Goal: Task Accomplishment & Management: Manage account settings

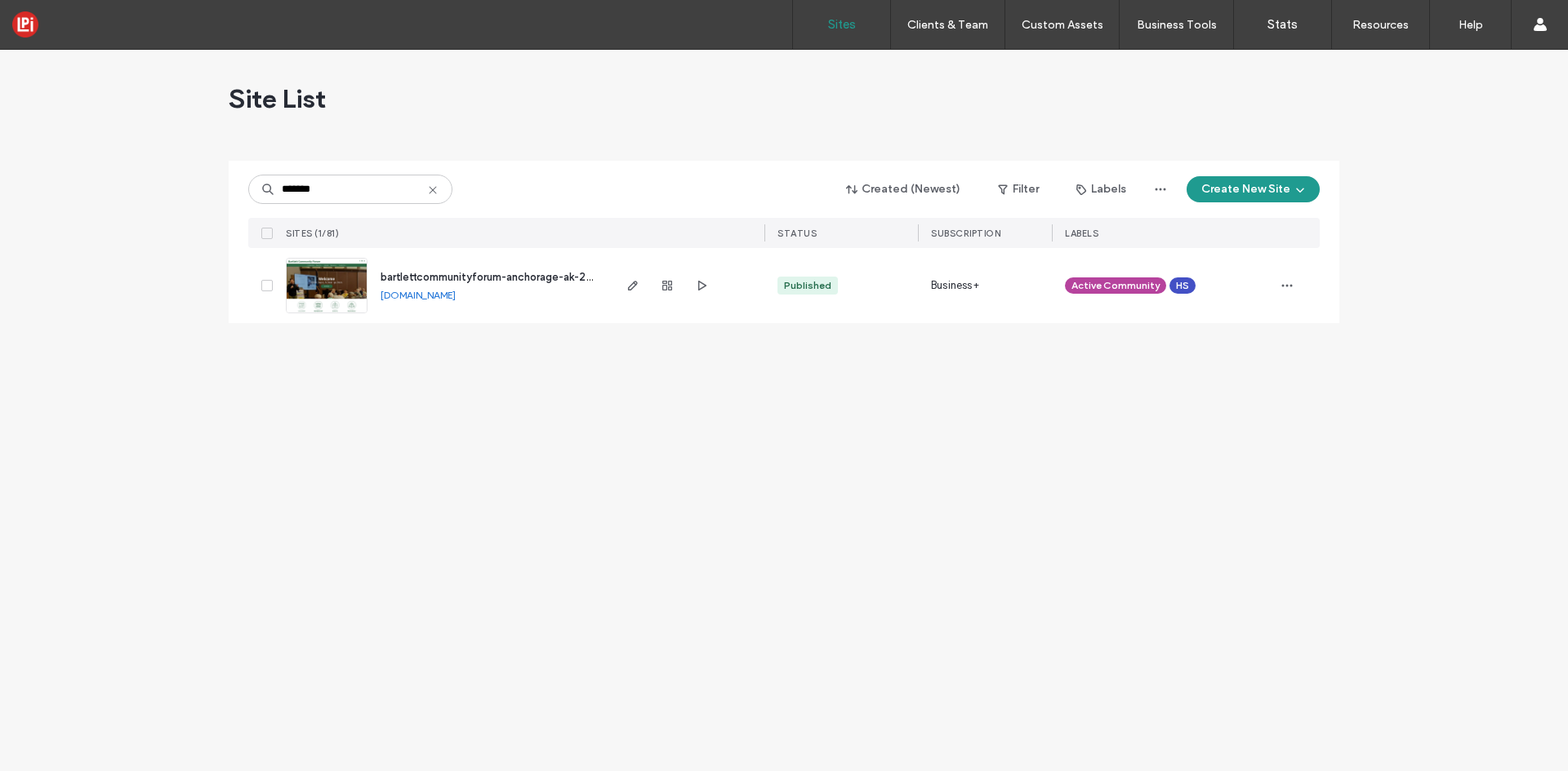
type input "*******"
drag, startPoint x: 434, startPoint y: 287, endPoint x: 464, endPoint y: 283, distance: 30.3
click at [434, 287] on div "bartlettcommunityforum-anchorage-ak-20-2387 [DOMAIN_NAME]" at bounding box center [489, 286] width 243 height 75
click at [448, 288] on div "bartlettcommunityforum-anchorage-ak-20-2387 [DOMAIN_NAME]" at bounding box center [489, 286] width 243 height 75
click at [456, 294] on link "[DOMAIN_NAME]" at bounding box center [418, 295] width 75 height 13
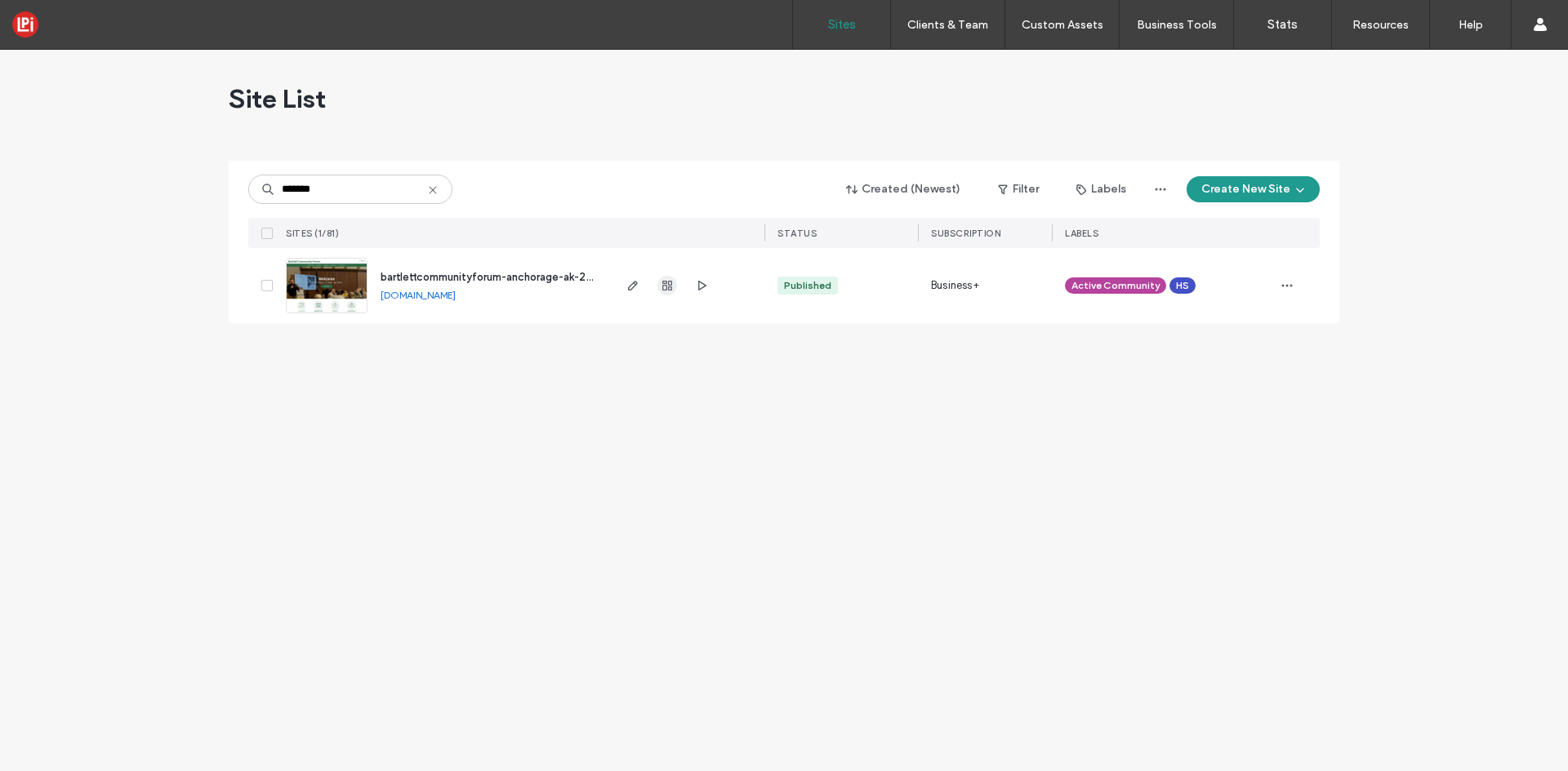
click at [668, 278] on span "button" at bounding box center [667, 285] width 19 height 19
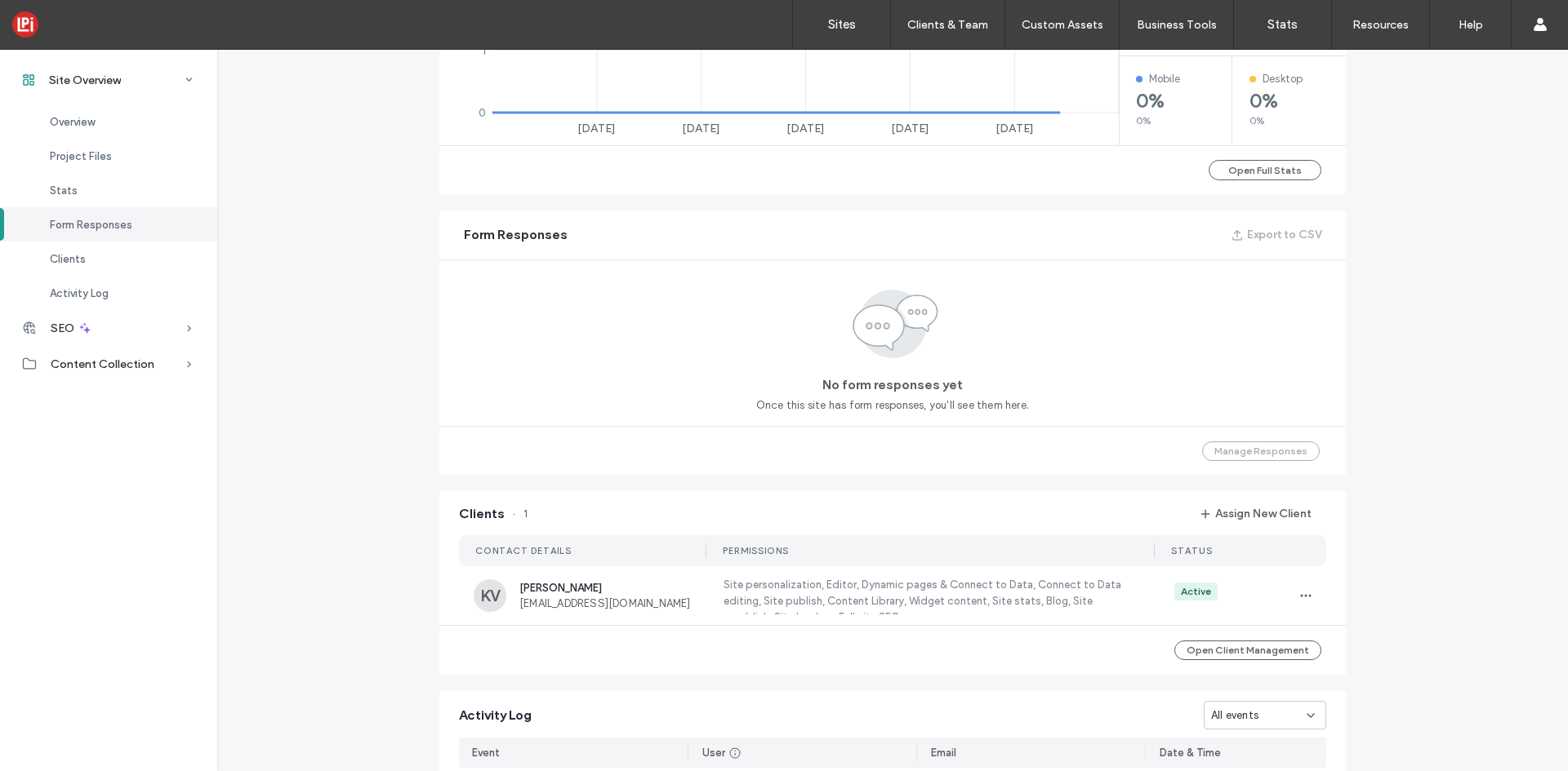
scroll to position [1061, 0]
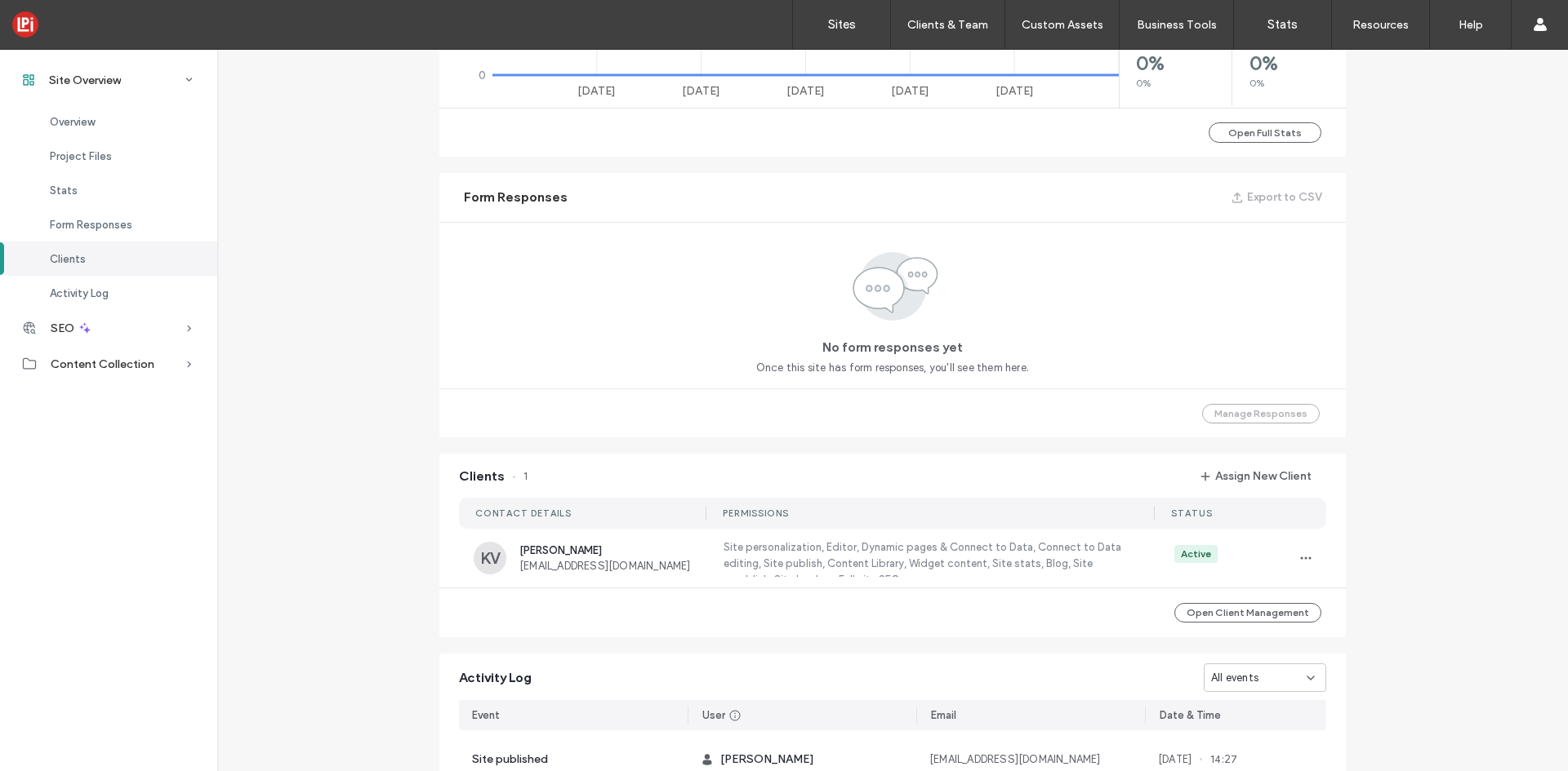
scroll to position [816, 0]
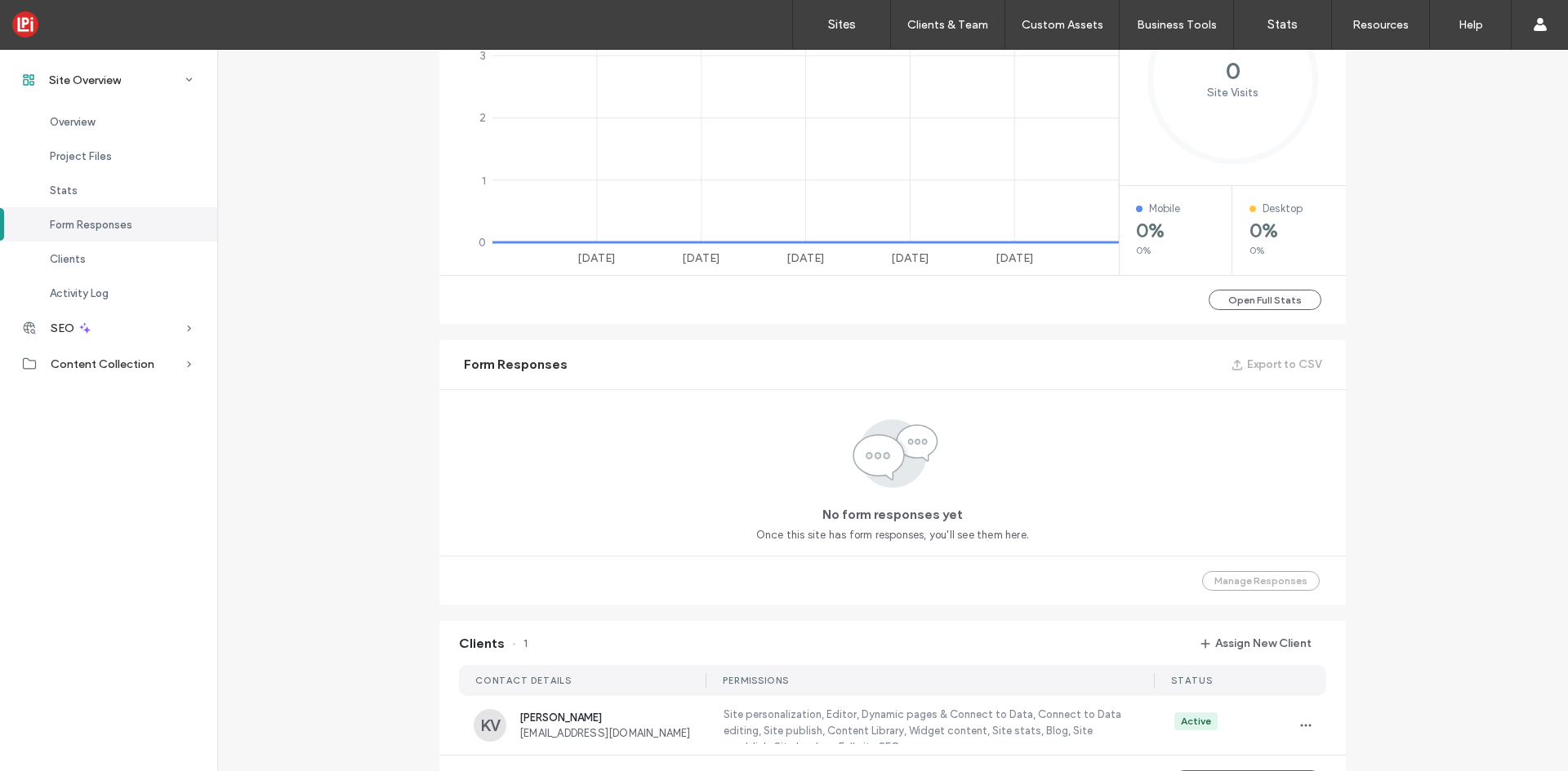
scroll to position [816, 0]
